Goal: Task Accomplishment & Management: Manage account settings

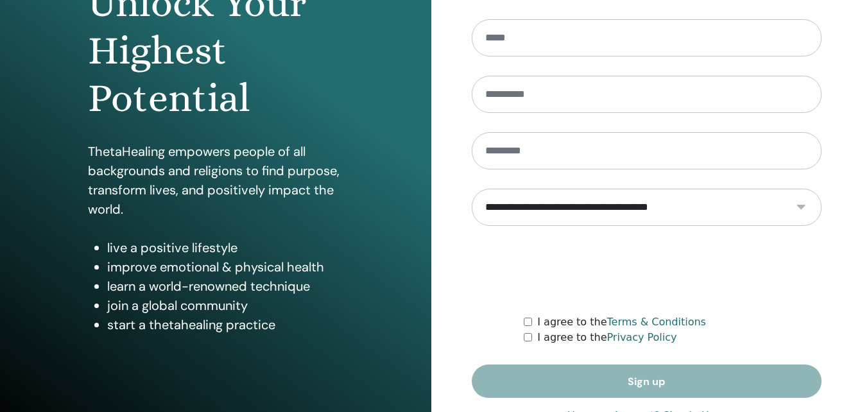
scroll to position [204, 0]
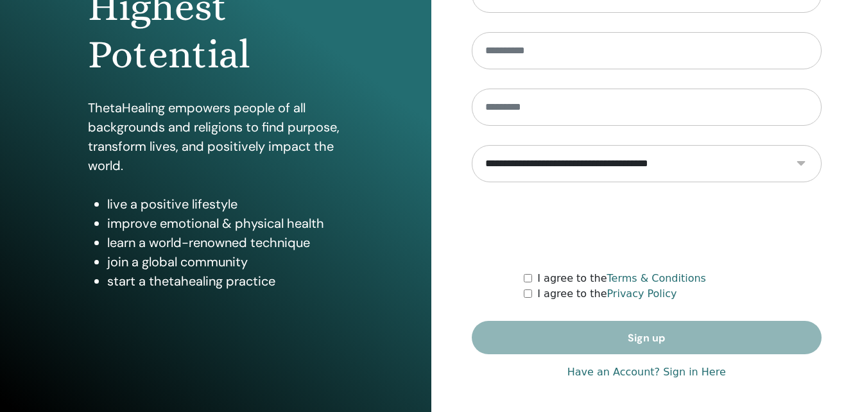
click at [691, 371] on link "Have an Account? Sign in Here" at bounding box center [647, 372] width 159 height 15
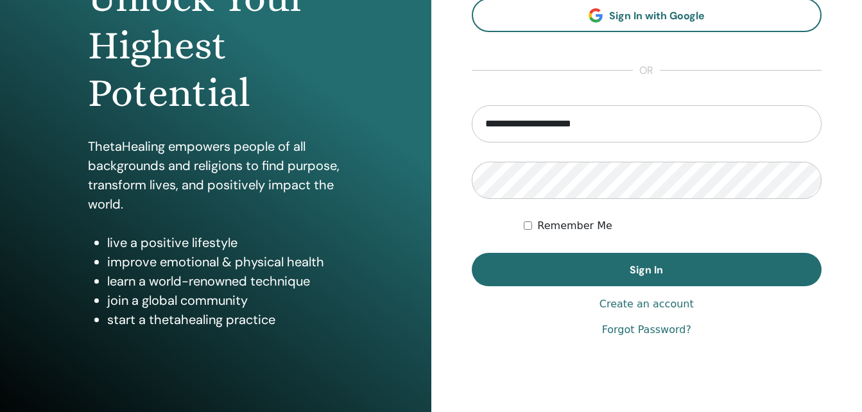
scroll to position [170, 0]
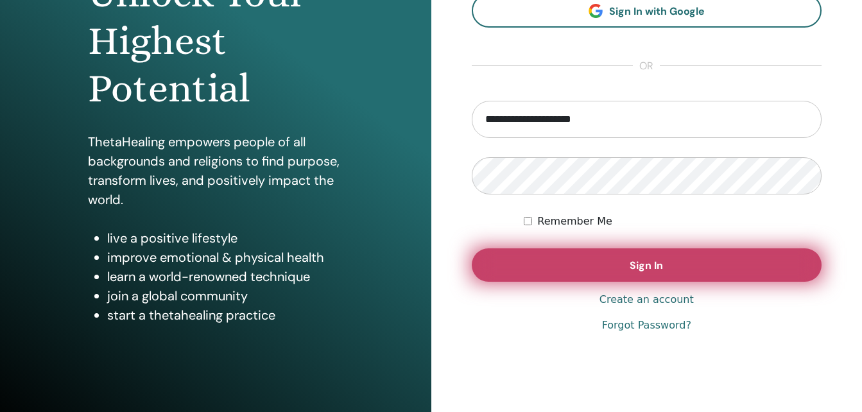
click at [640, 268] on span "Sign In" at bounding box center [646, 265] width 33 height 13
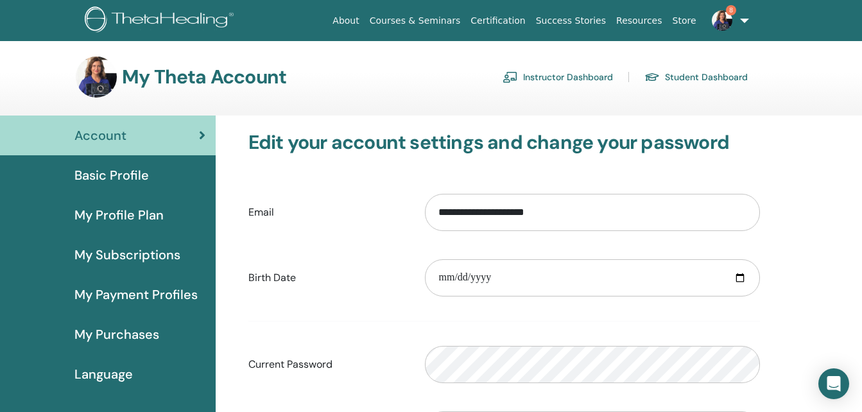
click at [557, 75] on link "Instructor Dashboard" at bounding box center [558, 77] width 110 height 21
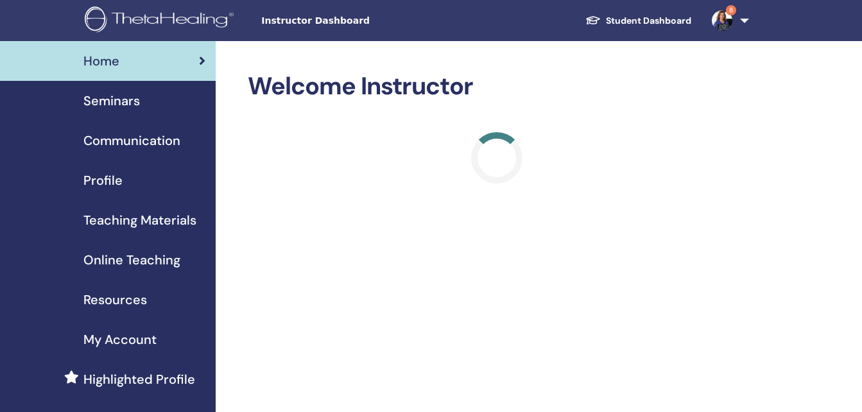
click at [119, 93] on span "Seminars" at bounding box center [111, 100] width 56 height 19
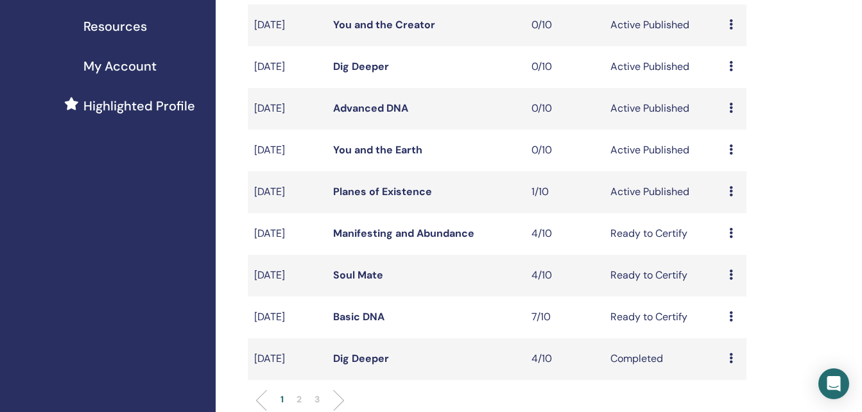
scroll to position [278, 0]
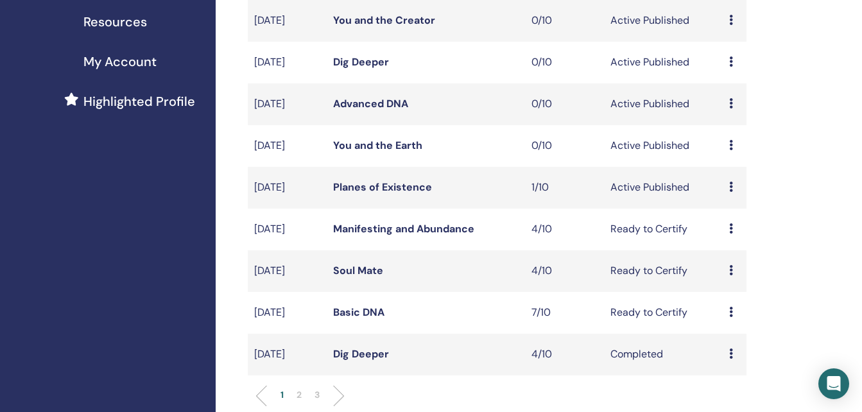
click at [356, 236] on link "Manifesting and Abundance" at bounding box center [403, 228] width 141 height 13
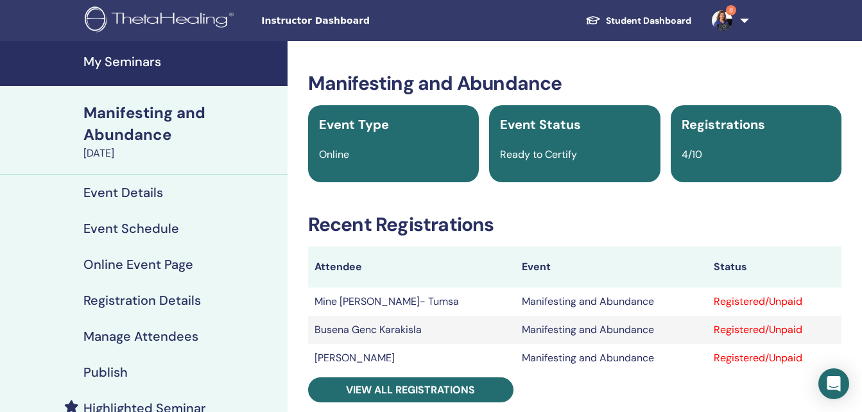
click at [137, 336] on h4 "Manage Attendees" at bounding box center [140, 336] width 115 height 15
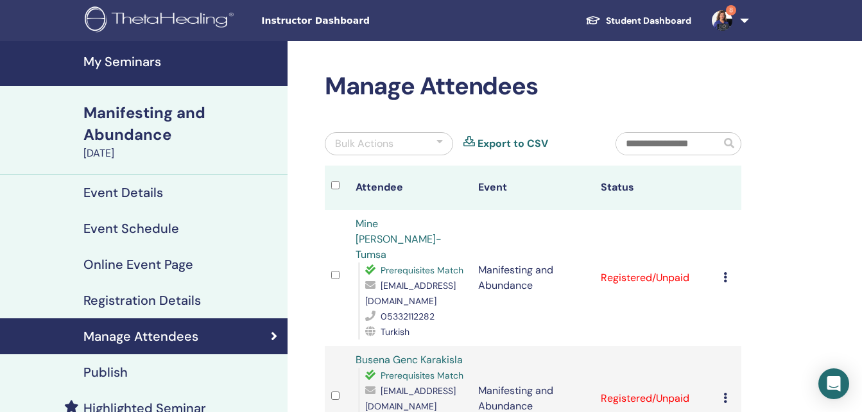
click at [725, 272] on icon at bounding box center [726, 277] width 4 height 10
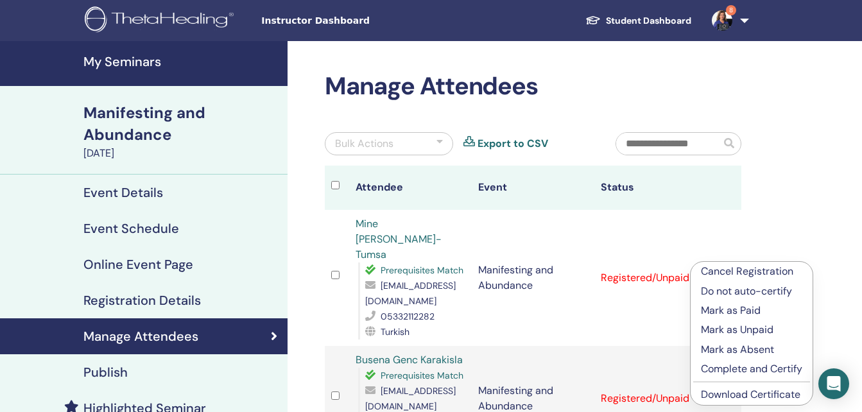
click at [743, 369] on p "Complete and Certify" at bounding box center [751, 368] width 101 height 15
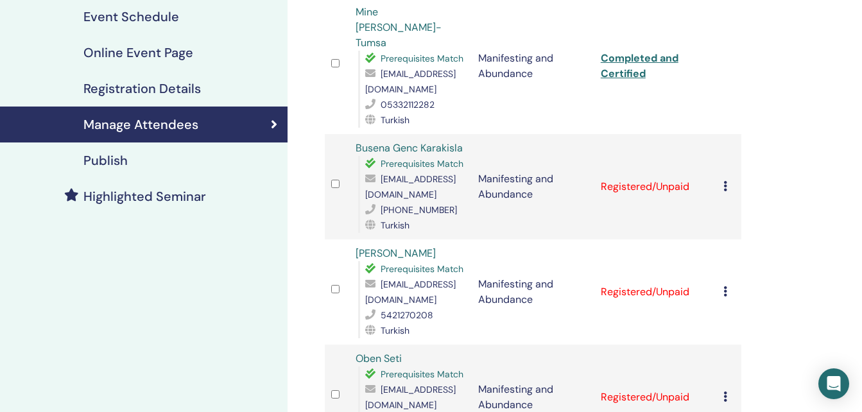
scroll to position [239, 0]
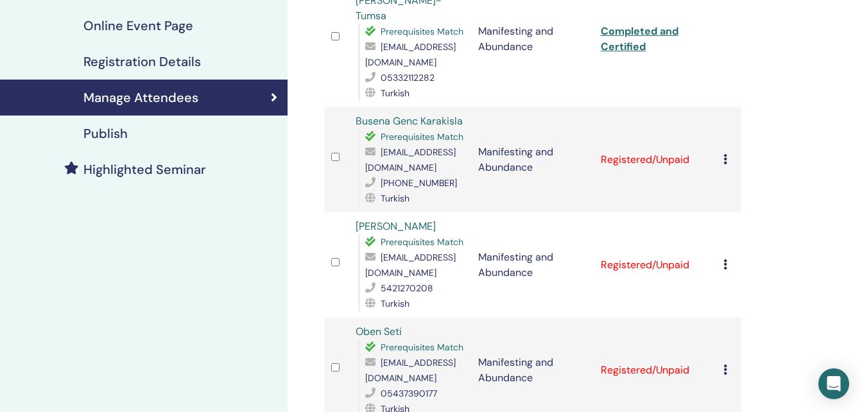
click at [724, 154] on icon at bounding box center [726, 159] width 4 height 10
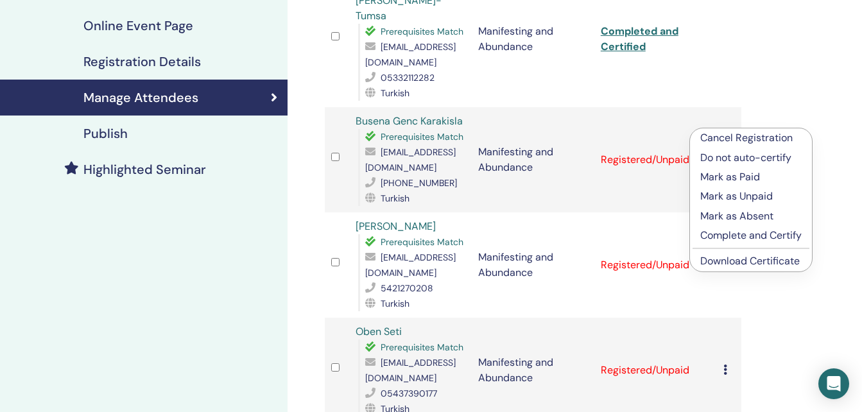
click at [738, 234] on p "Complete and Certify" at bounding box center [750, 235] width 101 height 15
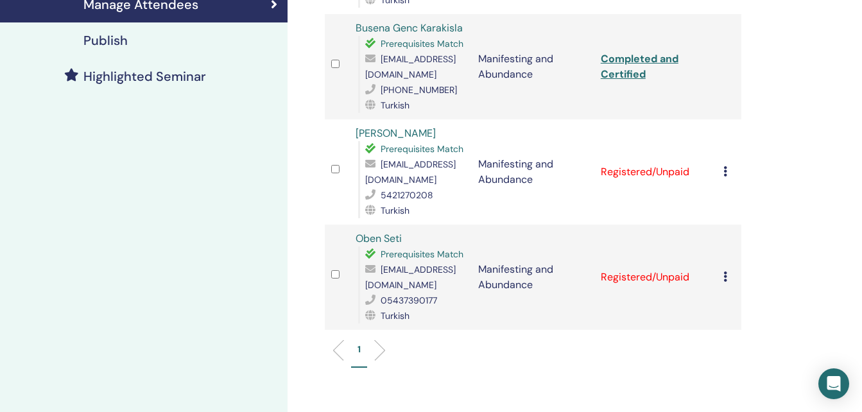
scroll to position [336, 0]
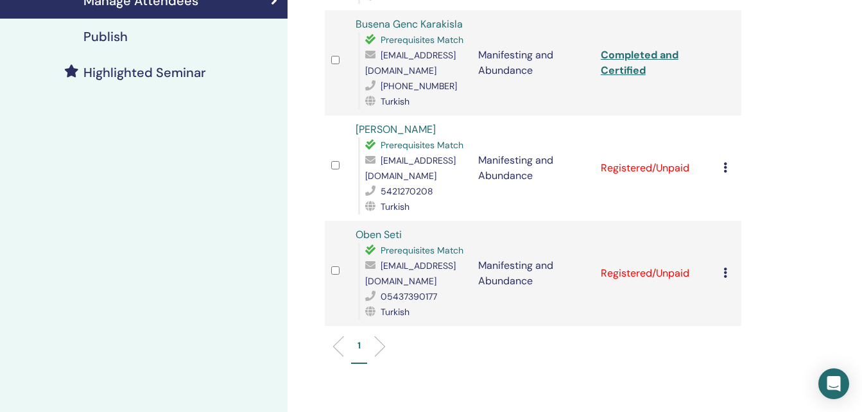
click at [724, 162] on icon at bounding box center [726, 167] width 4 height 10
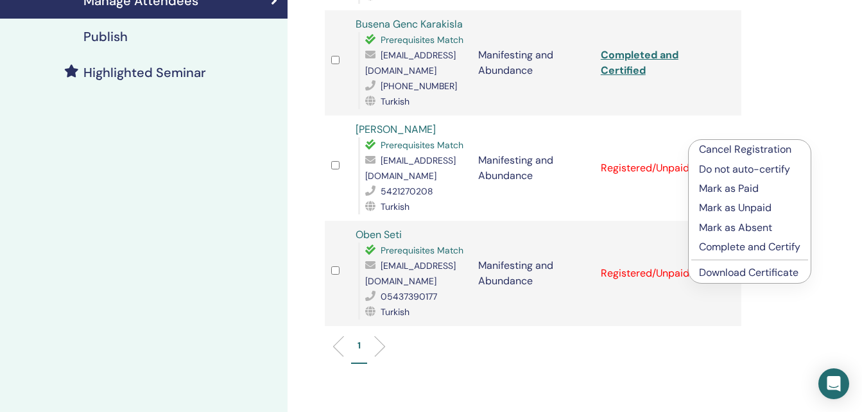
click at [718, 245] on p "Complete and Certify" at bounding box center [749, 246] width 101 height 15
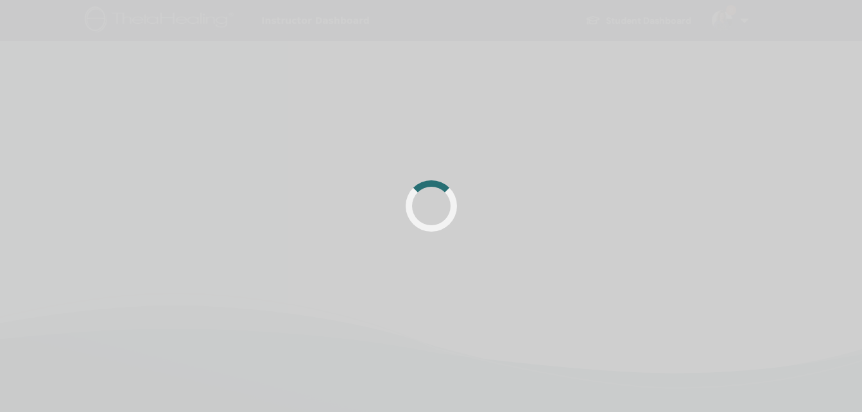
scroll to position [336, 0]
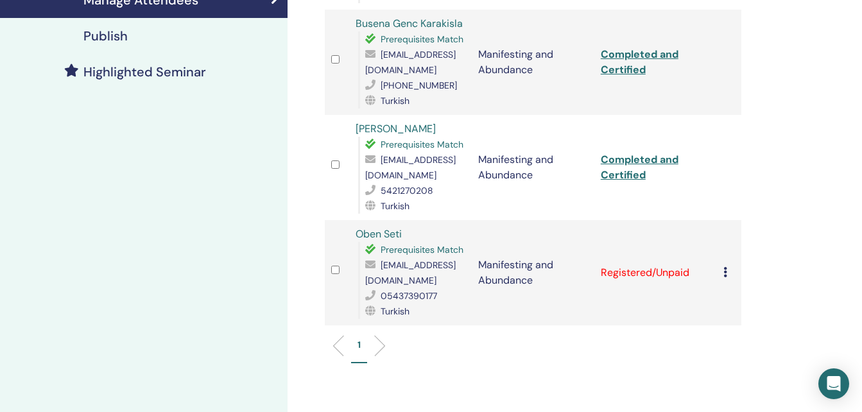
click at [724, 267] on icon at bounding box center [726, 272] width 4 height 10
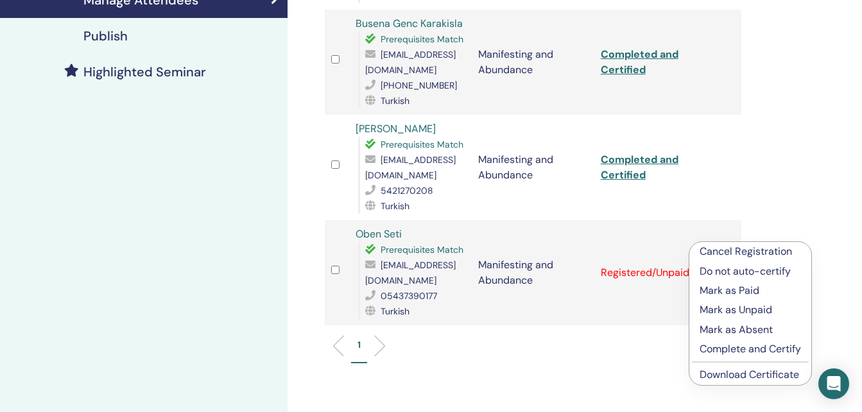
click at [722, 347] on p "Complete and Certify" at bounding box center [750, 349] width 101 height 15
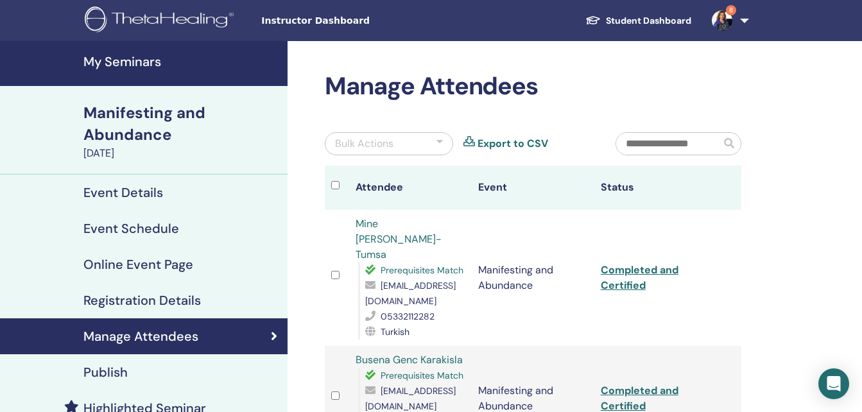
click at [121, 58] on h4 "My Seminars" at bounding box center [181, 61] width 196 height 15
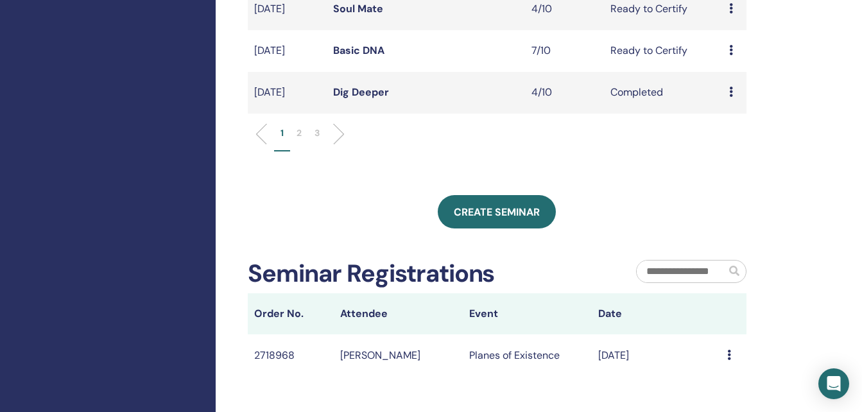
scroll to position [547, 0]
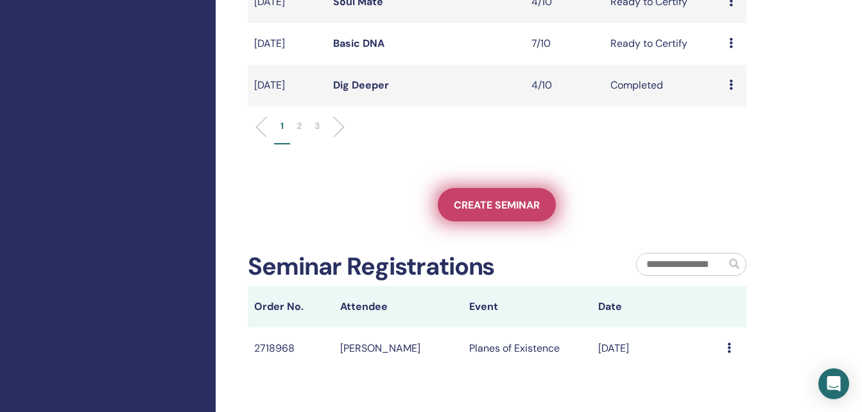
click at [507, 212] on span "Create seminar" at bounding box center [497, 204] width 86 height 13
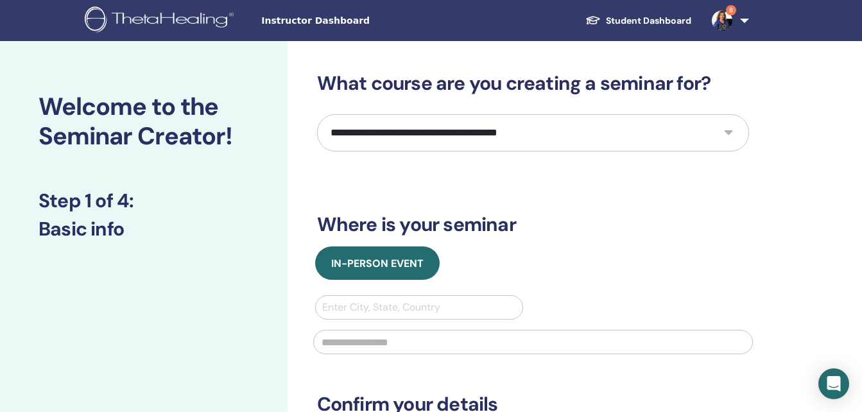
click at [383, 124] on select "**********" at bounding box center [533, 132] width 432 height 37
select select "*"
click at [317, 114] on select "**********" at bounding box center [533, 132] width 432 height 37
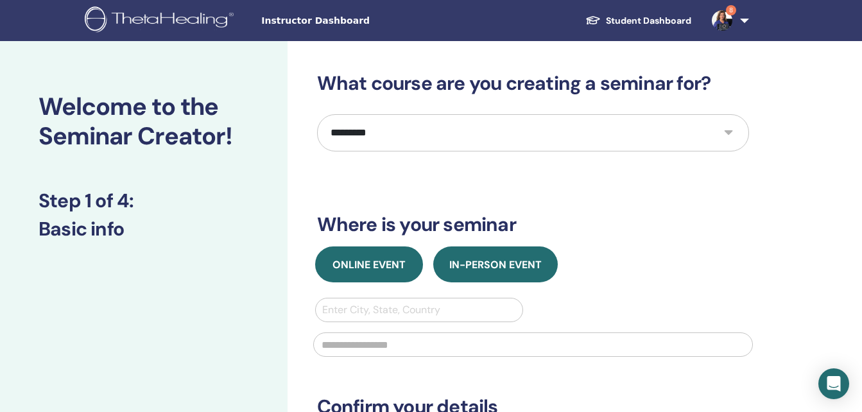
click at [352, 256] on button "Online Event" at bounding box center [369, 265] width 108 height 36
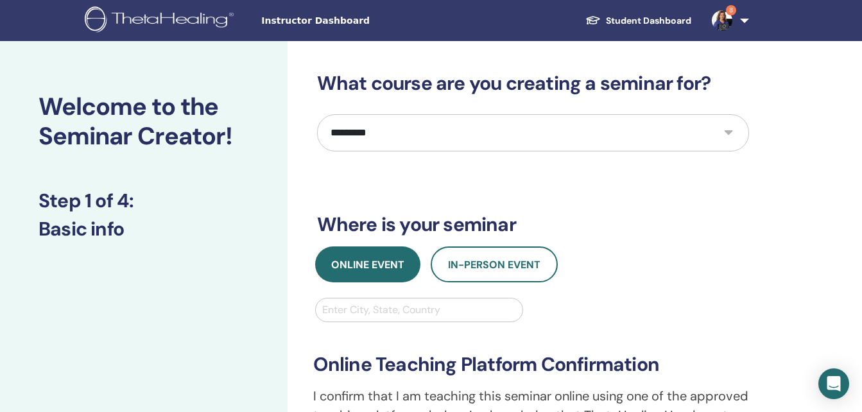
click at [338, 306] on div at bounding box center [419, 310] width 195 height 18
type input "****"
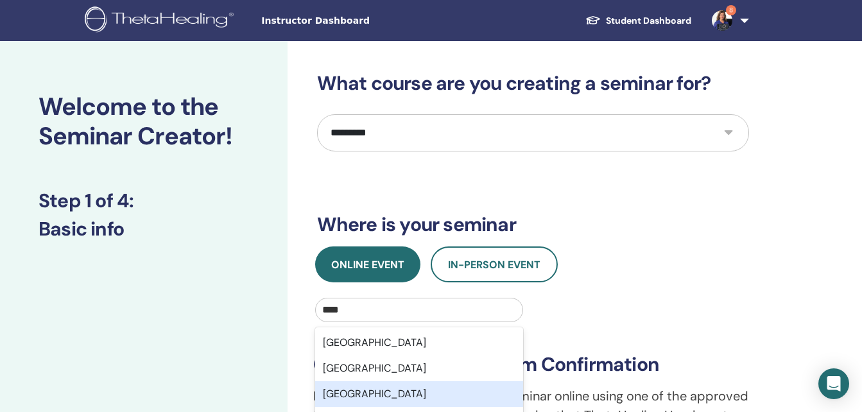
click at [340, 394] on div "[GEOGRAPHIC_DATA]" at bounding box center [419, 394] width 209 height 26
